Goal: Task Accomplishment & Management: Use online tool/utility

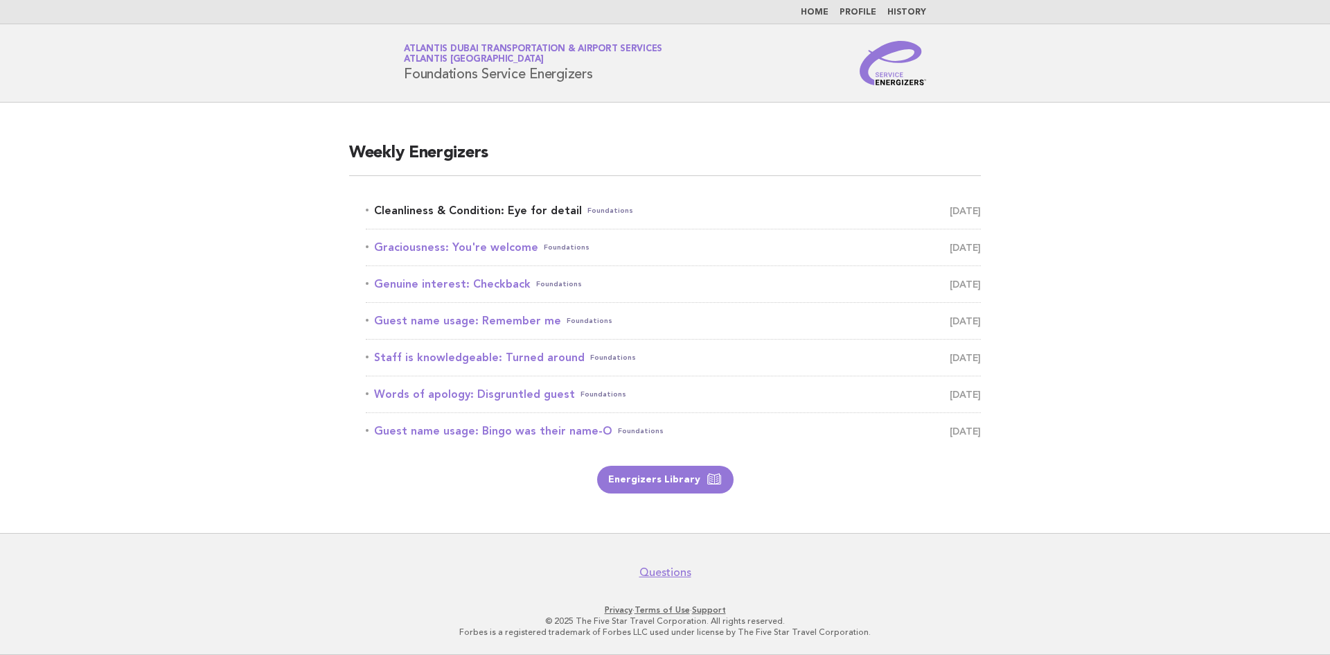
click at [513, 214] on link "Cleanliness & Condition: Eye for detail Foundations October 6" at bounding box center [673, 210] width 615 height 19
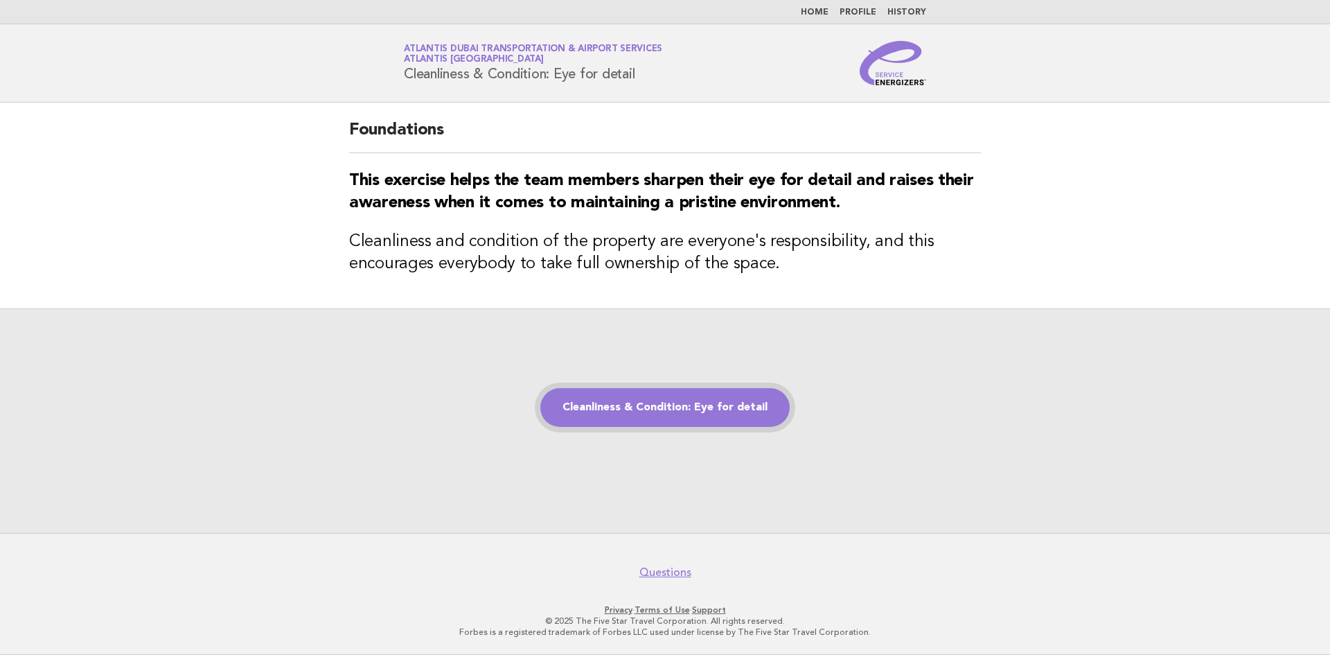
click at [667, 419] on link "Cleanliness & Condition: Eye for detail" at bounding box center [664, 407] width 249 height 39
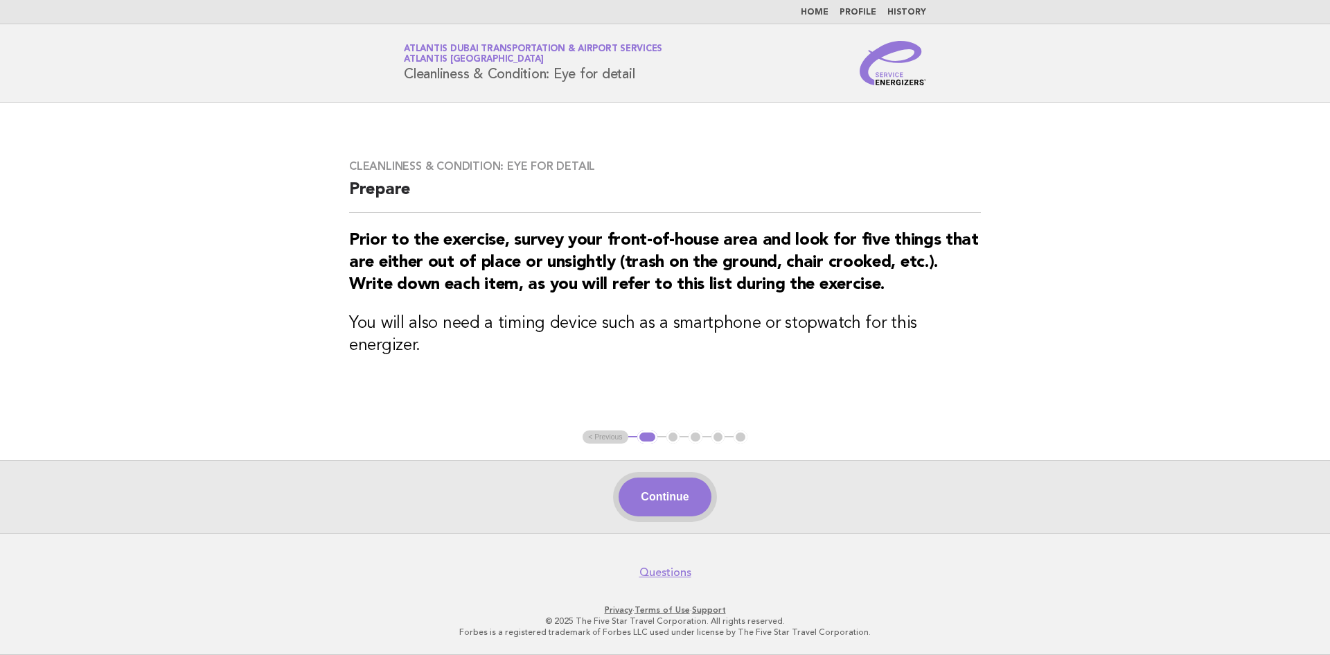
click at [671, 507] on button "Continue" at bounding box center [665, 496] width 92 height 39
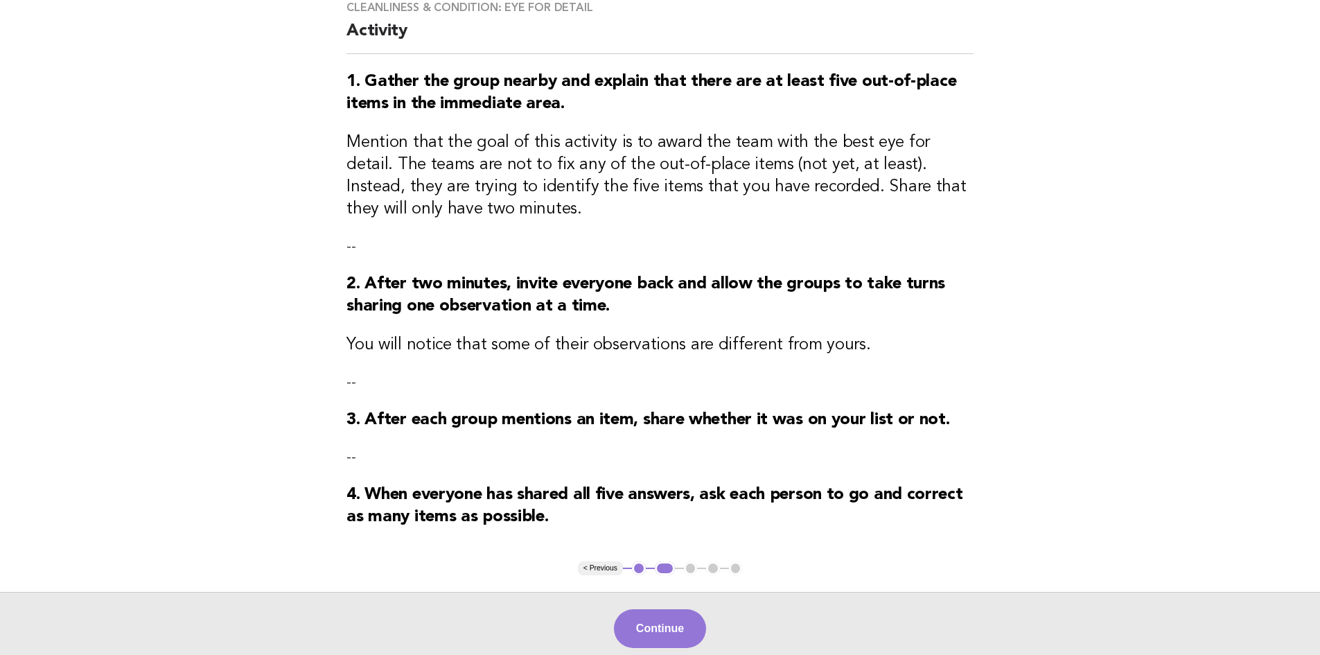
scroll to position [139, 0]
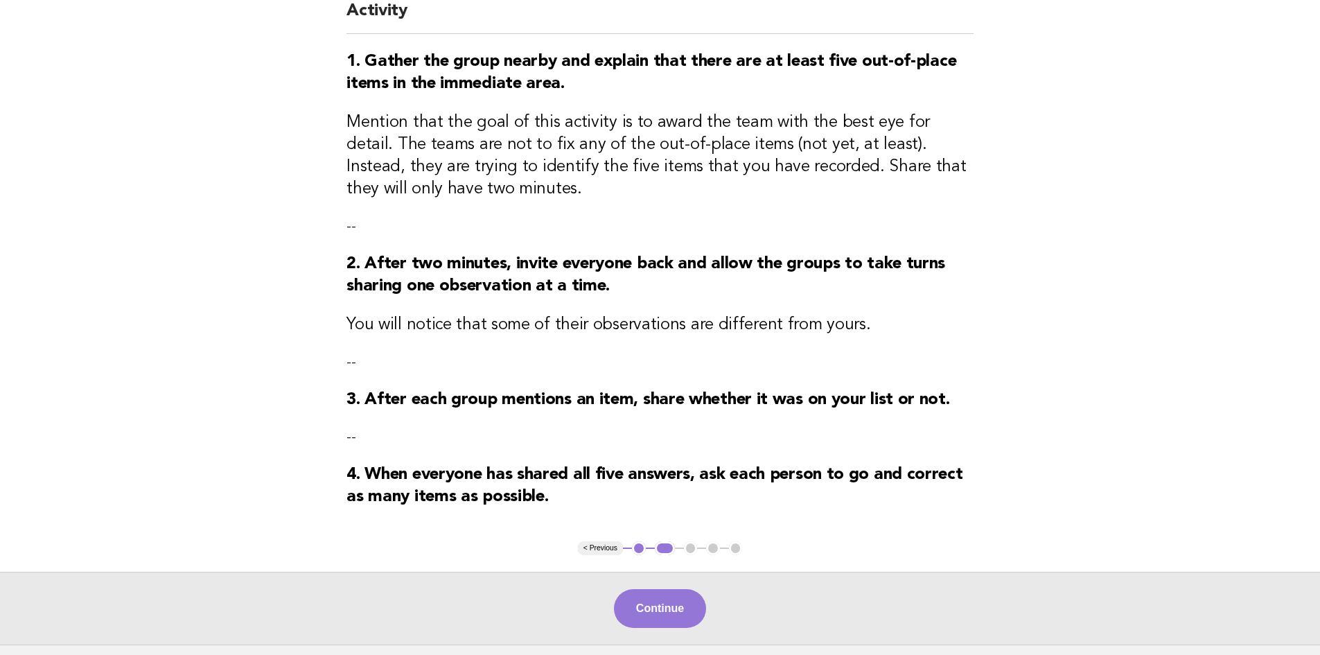
click at [655, 602] on button "Continue" at bounding box center [660, 608] width 92 height 39
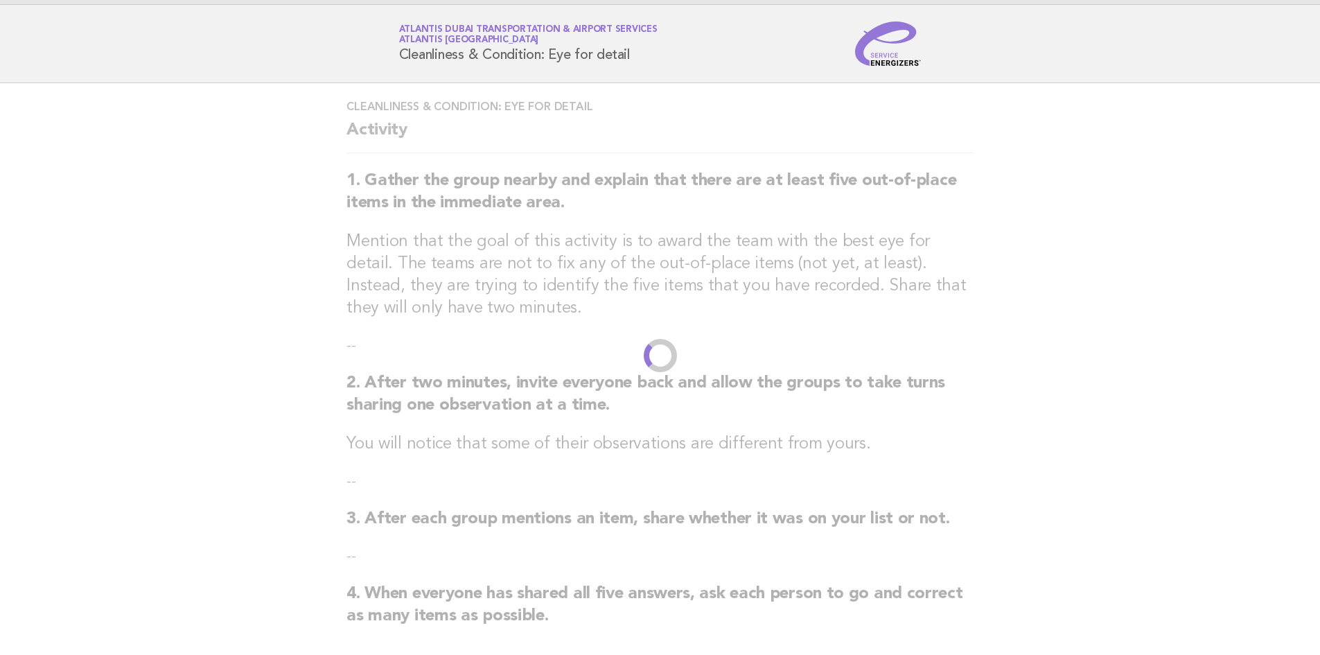
scroll to position [0, 0]
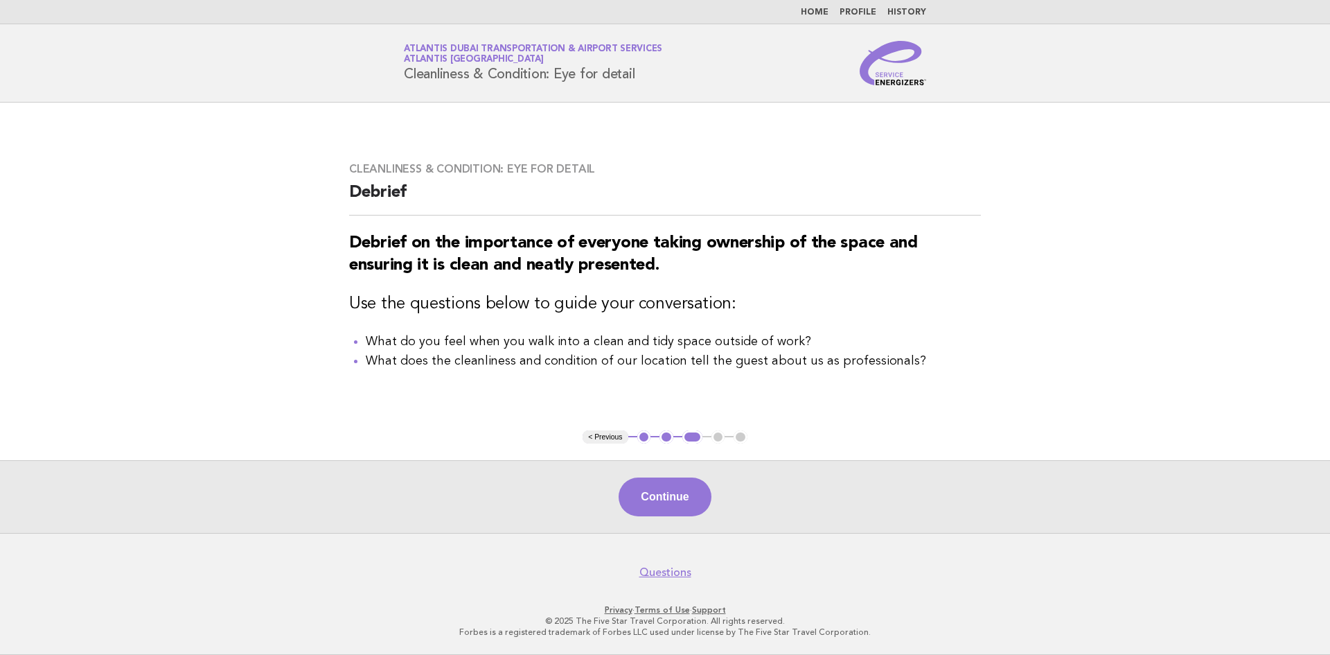
drag, startPoint x: 661, startPoint y: 493, endPoint x: 672, endPoint y: 493, distance: 11.1
click at [672, 493] on button "Continue" at bounding box center [665, 496] width 92 height 39
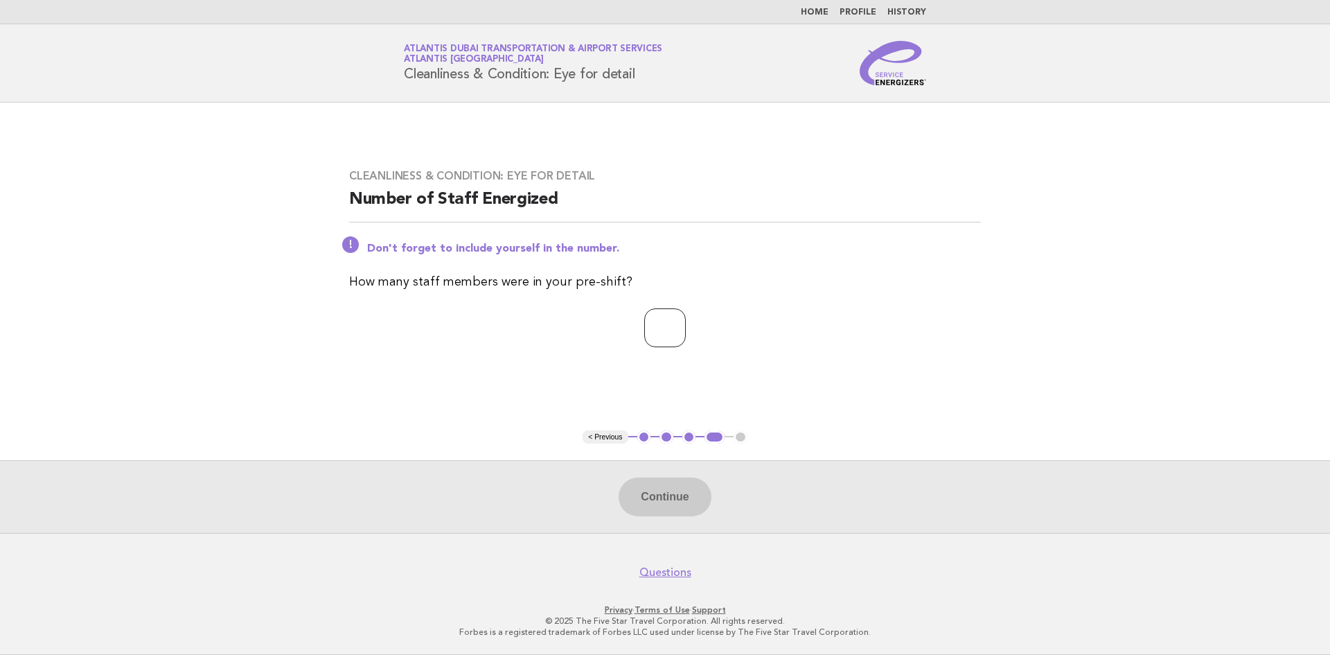
click at [644, 313] on input "number" at bounding box center [665, 327] width 42 height 39
type input "**"
click at [660, 507] on button "Continue" at bounding box center [665, 496] width 92 height 39
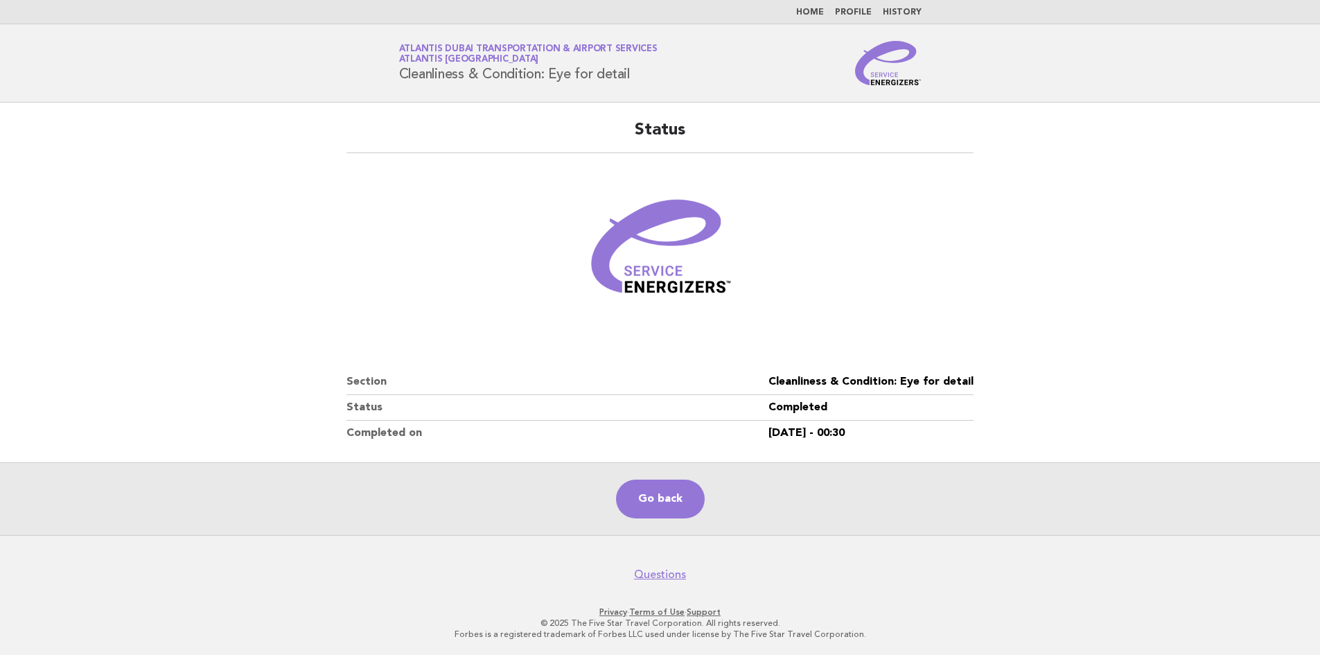
click at [660, 507] on link "Go back" at bounding box center [660, 498] width 89 height 39
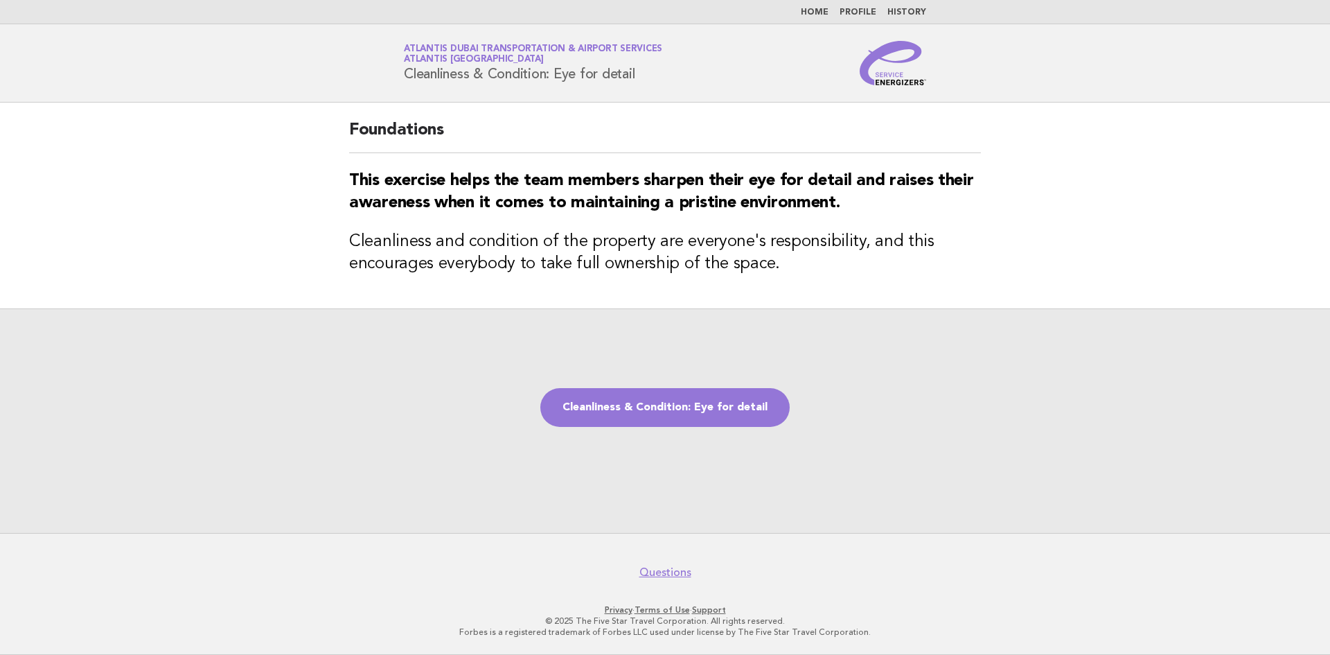
click at [821, 17] on link "Home" at bounding box center [815, 12] width 28 height 8
